Goal: Information Seeking & Learning: Learn about a topic

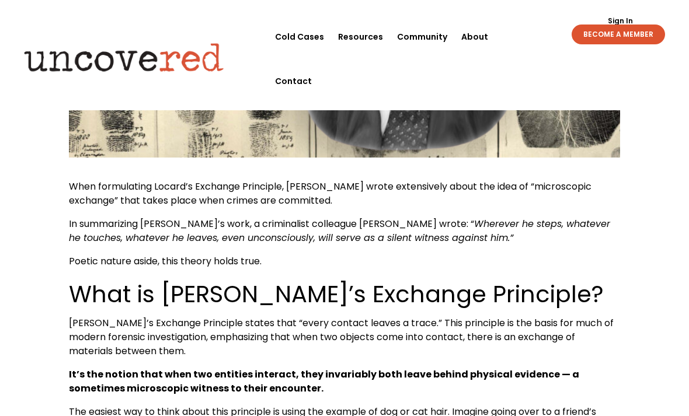
scroll to position [361, 0]
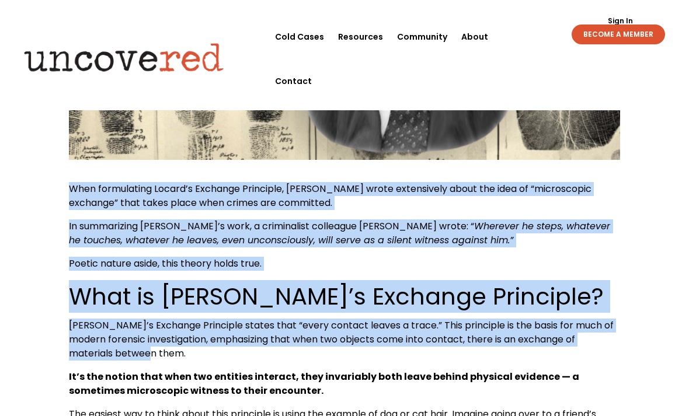
drag, startPoint x: 140, startPoint y: 353, endPoint x: 57, endPoint y: 191, distance: 181.9
click at [255, 389] on b "It’s the notion that when two entities interact, they invariably both leave beh…" at bounding box center [324, 383] width 510 height 27
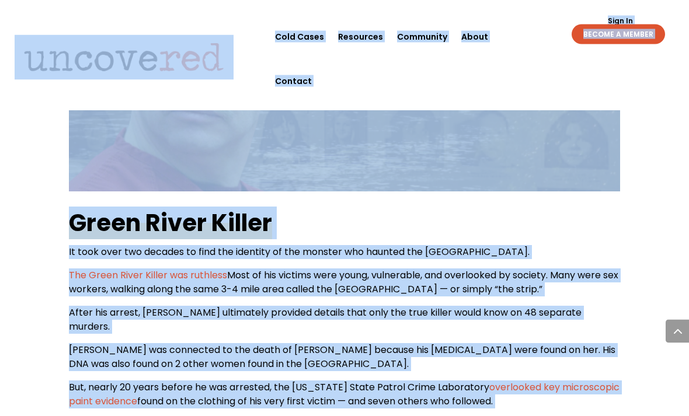
scroll to position [1392, 0]
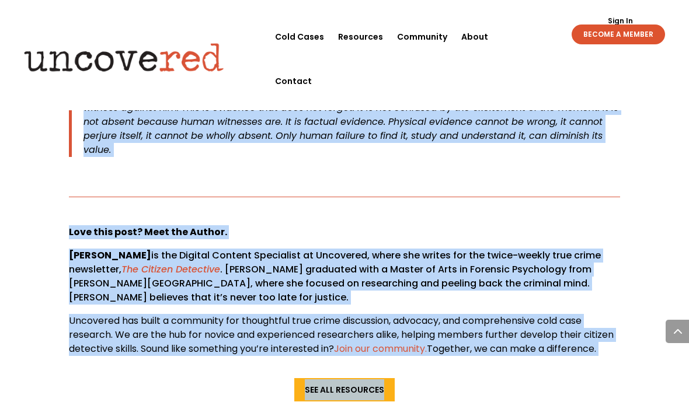
scroll to position [2264, 0]
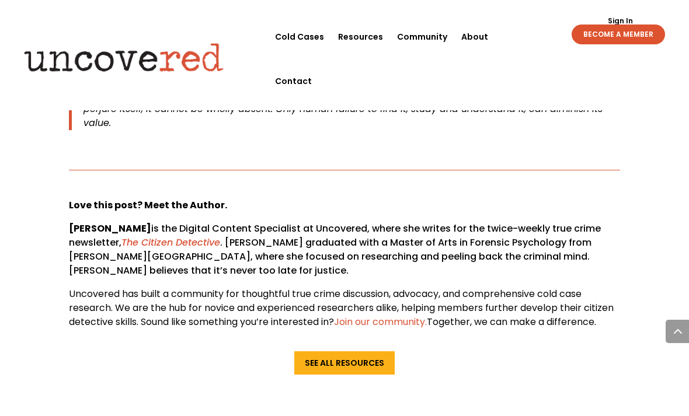
drag, startPoint x: 66, startPoint y: 200, endPoint x: 478, endPoint y: 105, distance: 422.7
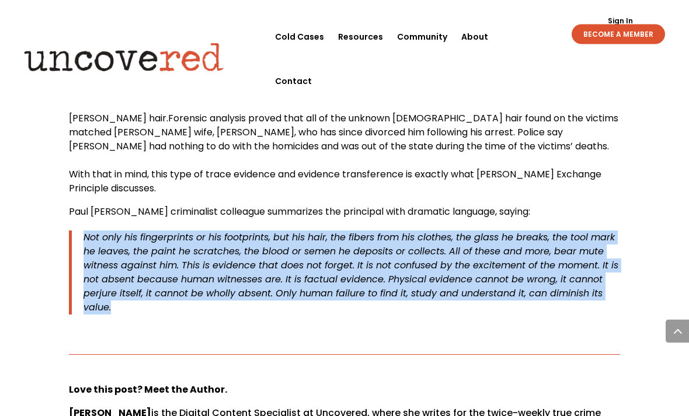
scroll to position [2080, 0]
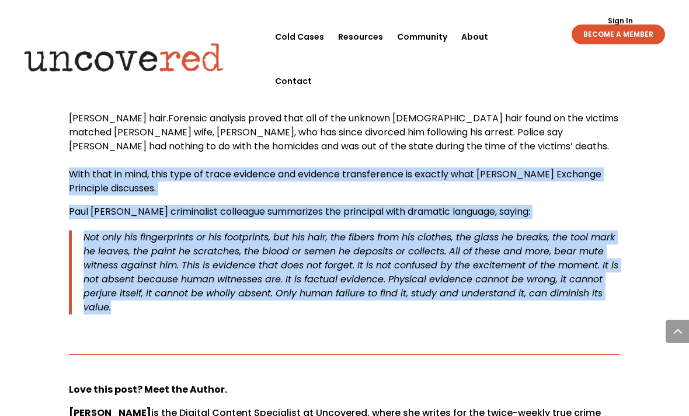
drag, startPoint x: 149, startPoint y: 266, endPoint x: 2, endPoint y: 143, distance: 191.9
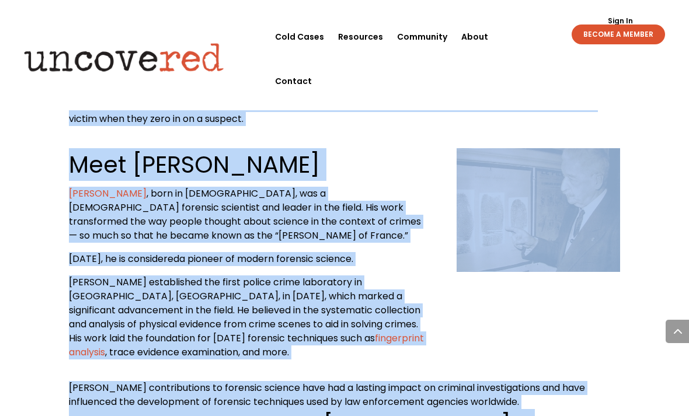
scroll to position [901, 0]
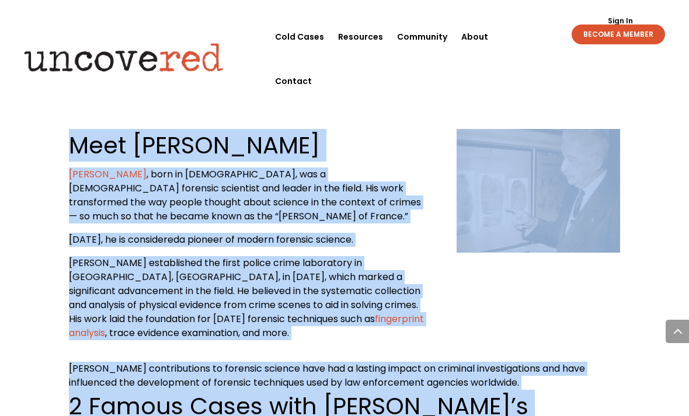
drag, startPoint x: 63, startPoint y: 175, endPoint x: 538, endPoint y: 366, distance: 512.2
copy div "Lore ipsumdolors Ametco’a Elitsedd Eiusmodte, Incidi Utlabo etdol magnaaliqua e…"
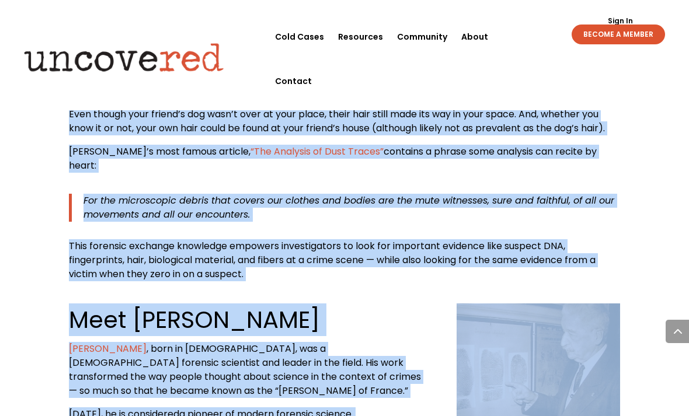
scroll to position [687, 0]
